Goal: Transaction & Acquisition: Purchase product/service

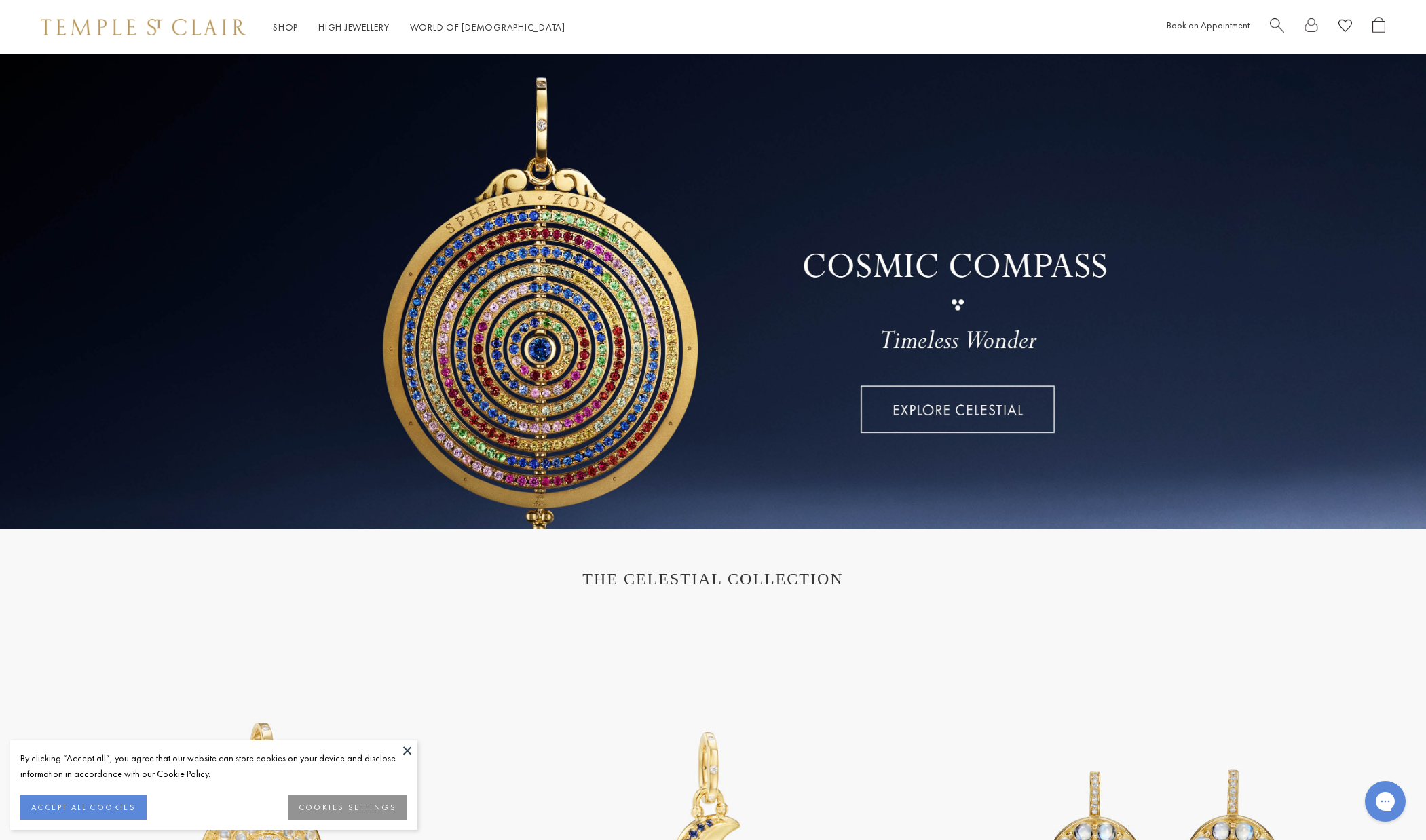
click at [284, 28] on link "Shop Shop" at bounding box center [285, 27] width 25 height 12
click at [404, 748] on button at bounding box center [407, 750] width 21 height 21
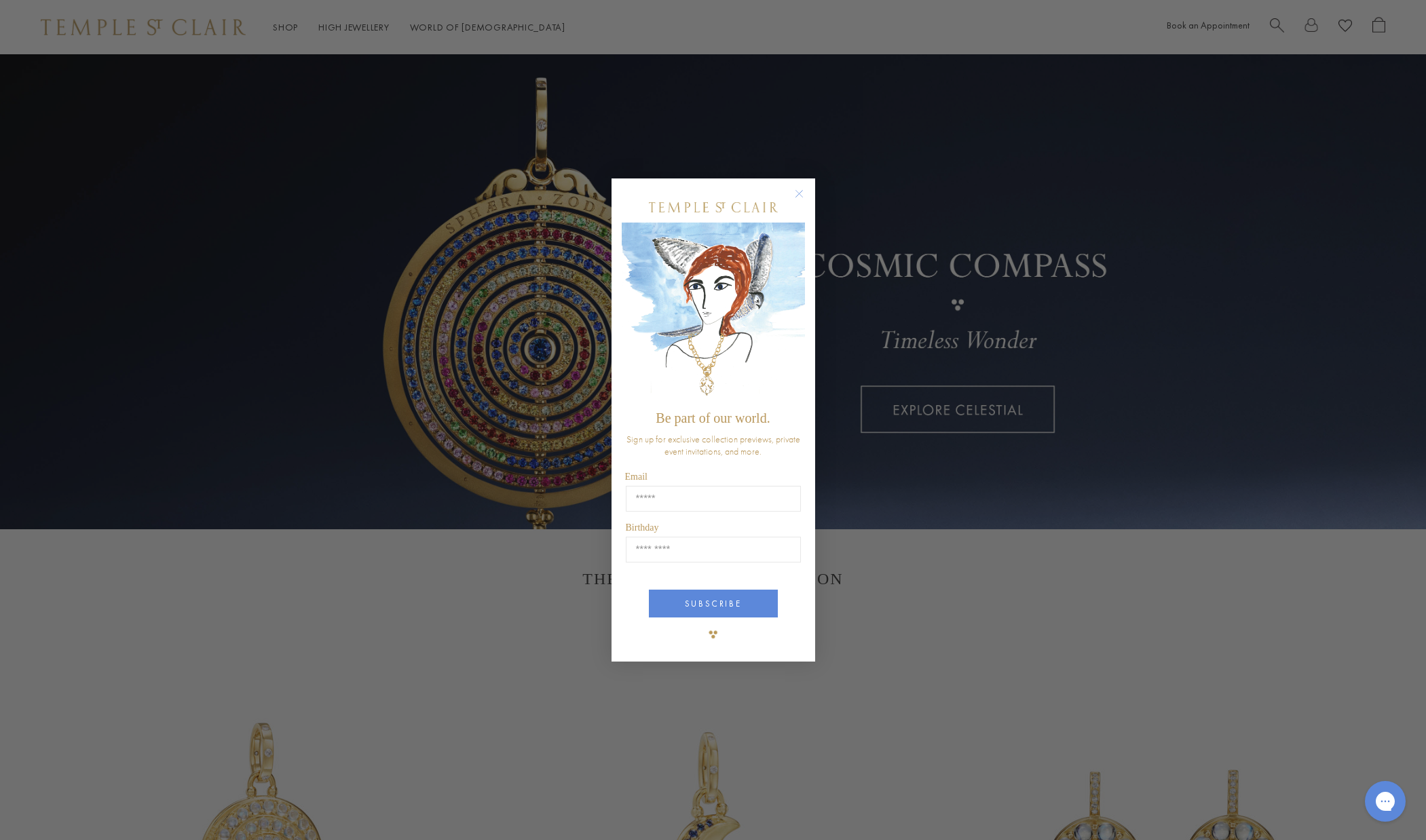
click at [1064, 610] on div "Close dialog Be part of our world. Sign up for exclusive collection previews, p…" at bounding box center [713, 420] width 1426 height 840
click at [801, 192] on circle "Close dialog" at bounding box center [798, 193] width 16 height 16
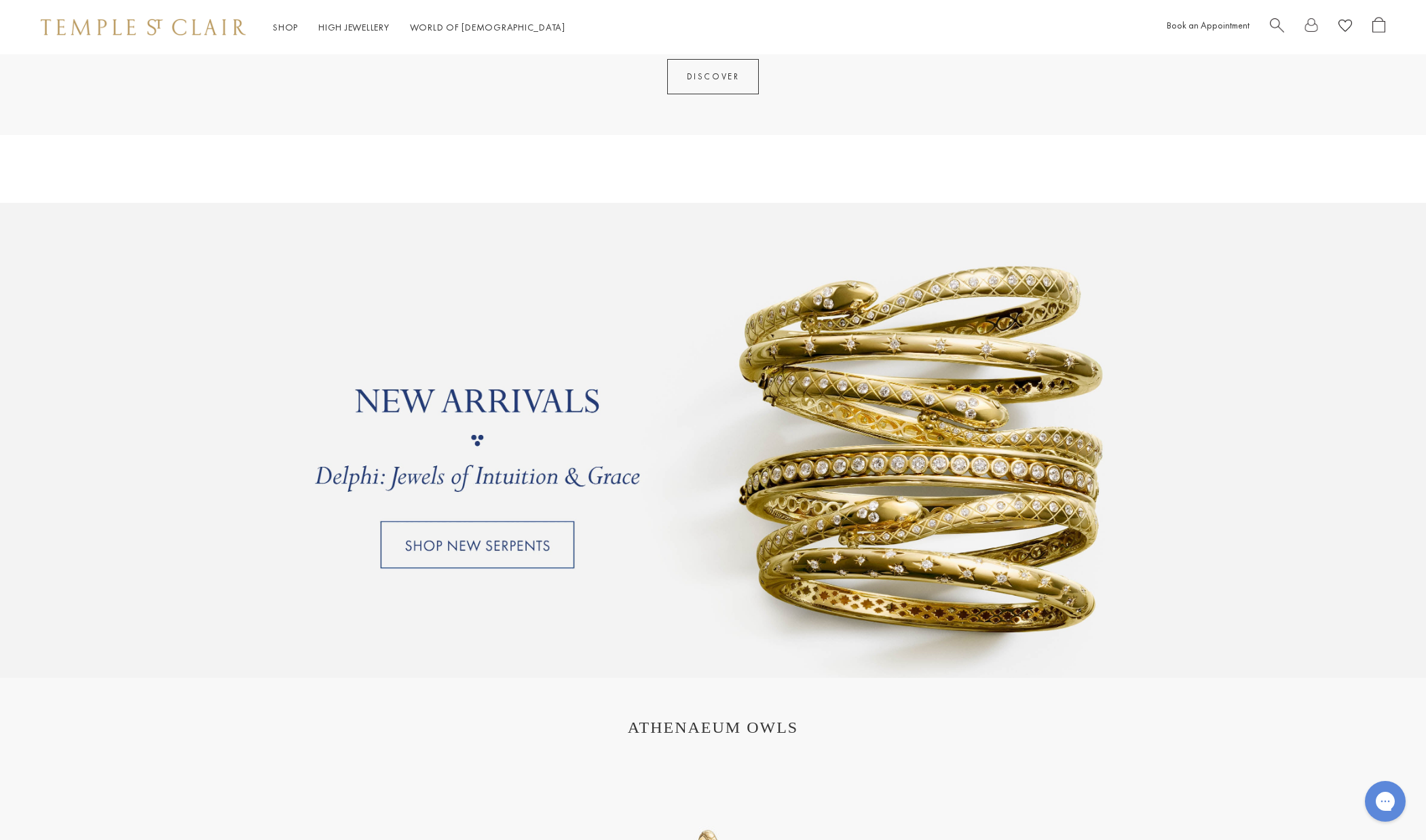
scroll to position [1060, 0]
click at [722, 87] on link "DISCOVER" at bounding box center [713, 77] width 92 height 35
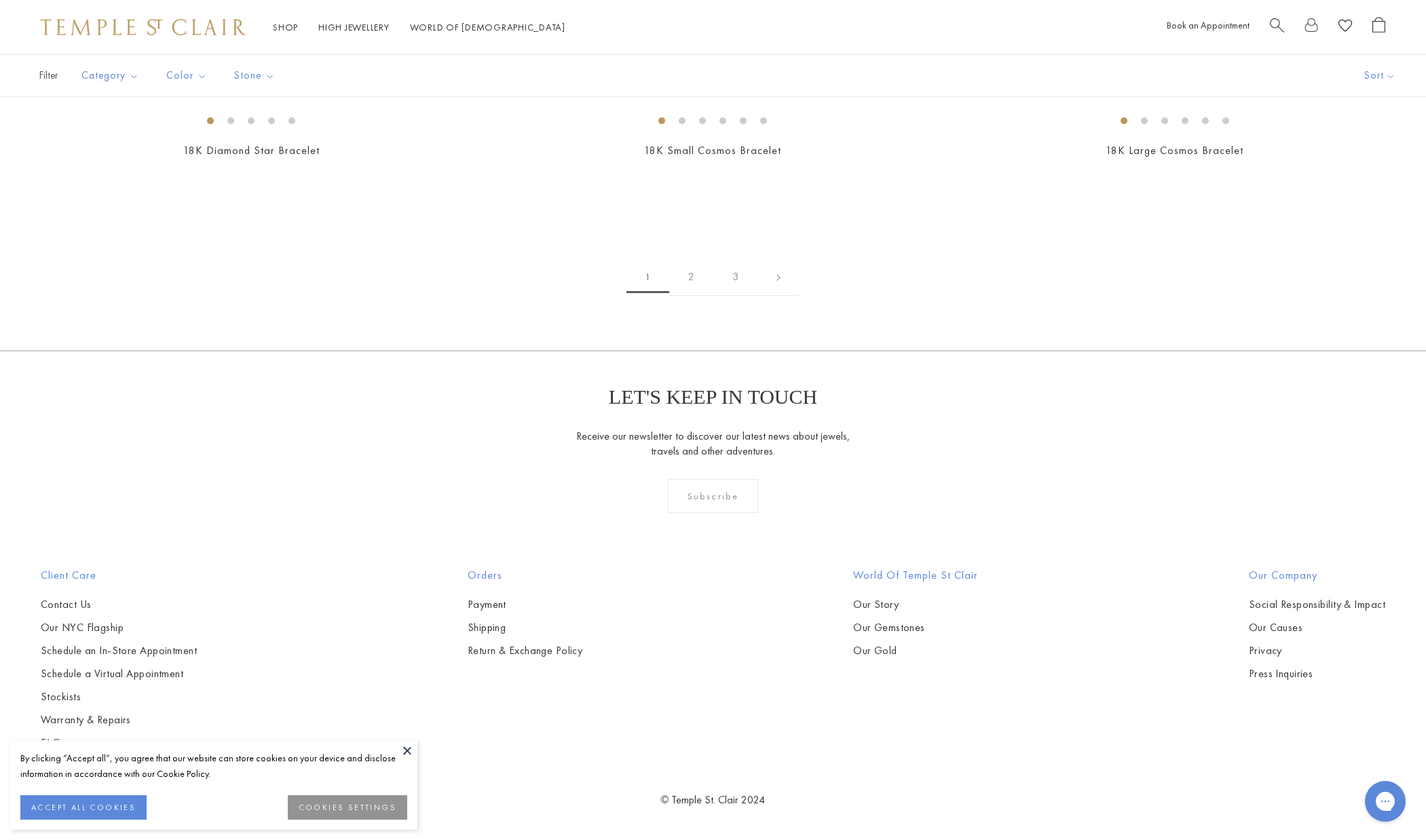
scroll to position [4906, 0]
click at [0, 0] on img at bounding box center [0, 0] width 0 height 0
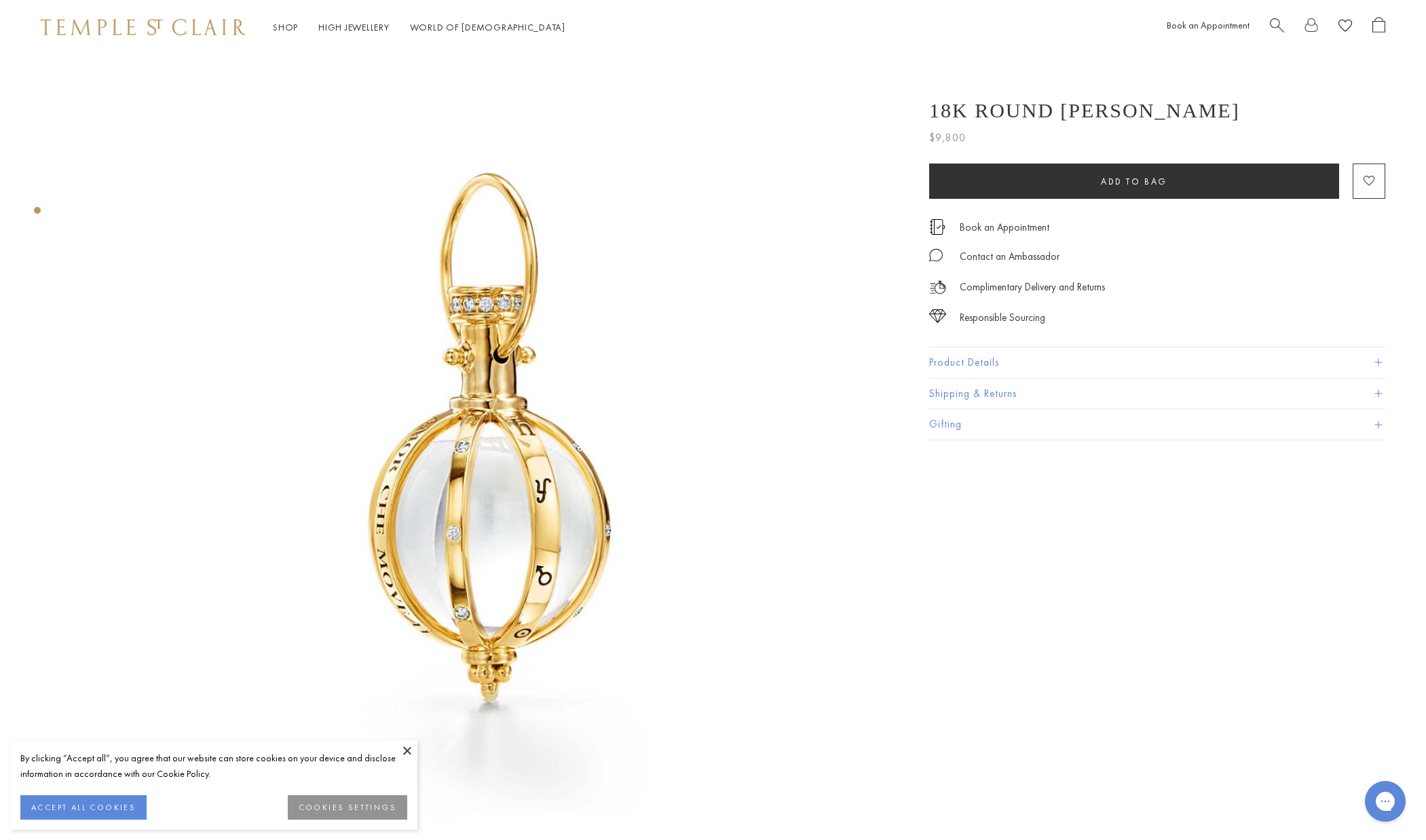
click at [398, 743] on button at bounding box center [407, 750] width 21 height 21
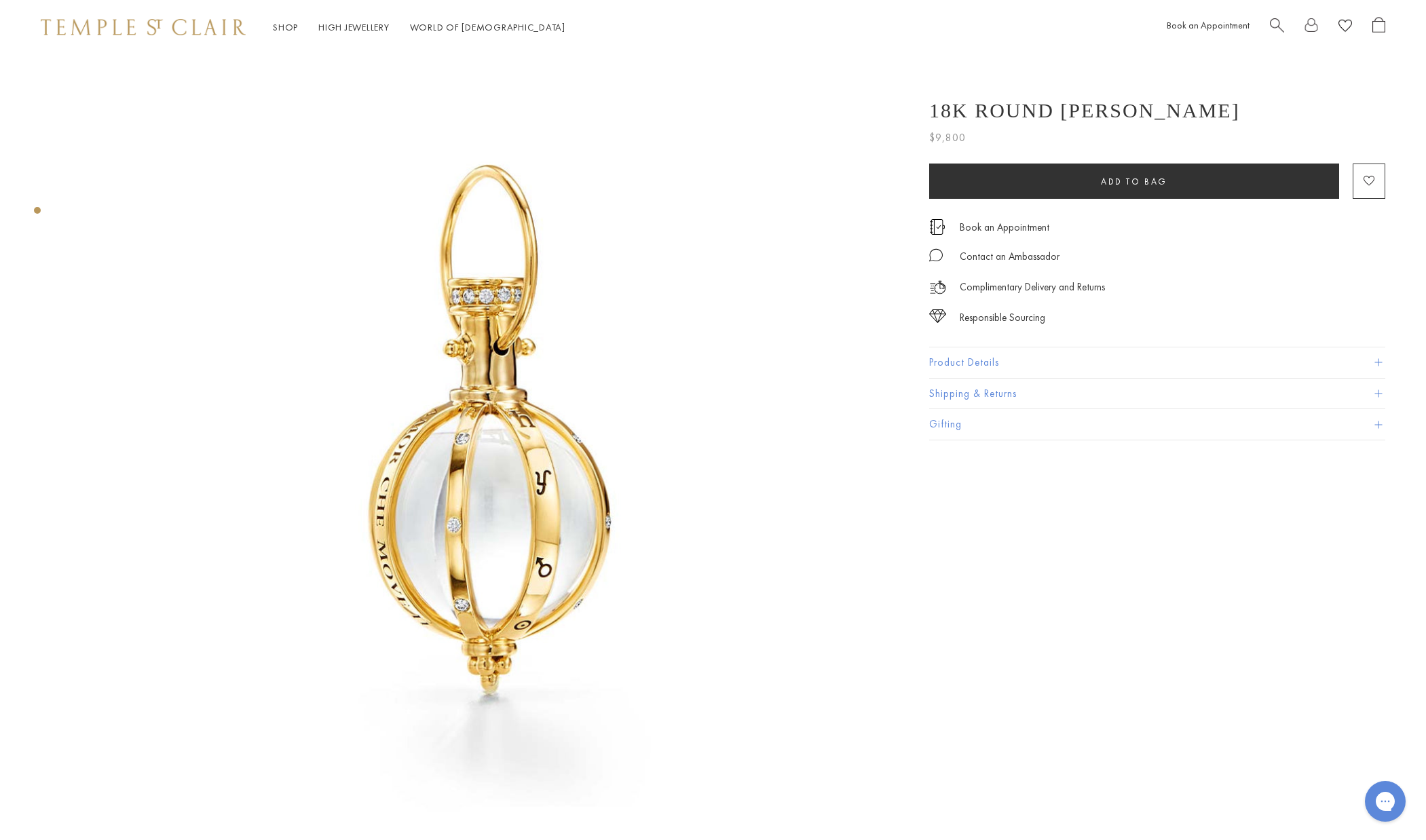
scroll to position [9, 0]
